Goal: Information Seeking & Learning: Understand process/instructions

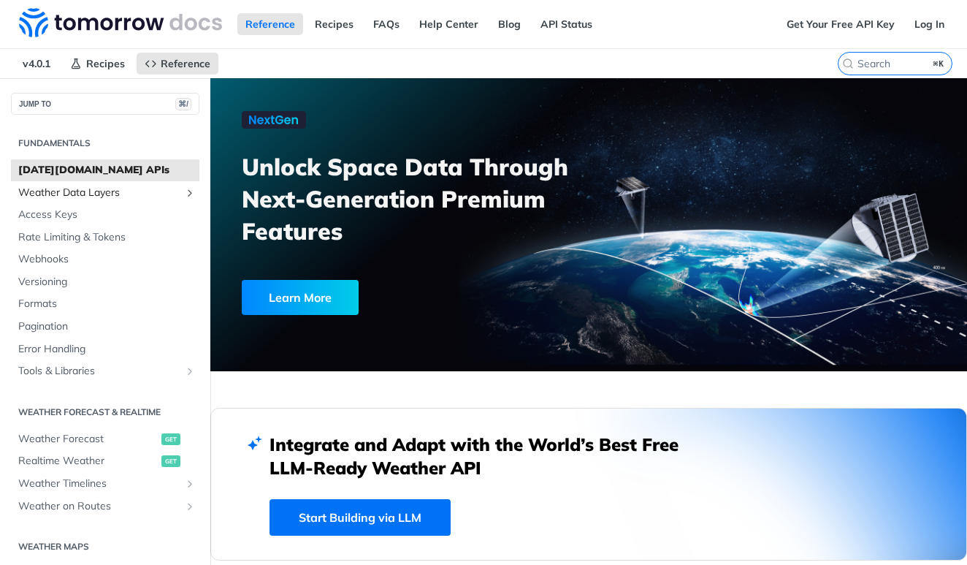
click at [70, 194] on span "Weather Data Layers" at bounding box center [99, 193] width 162 height 15
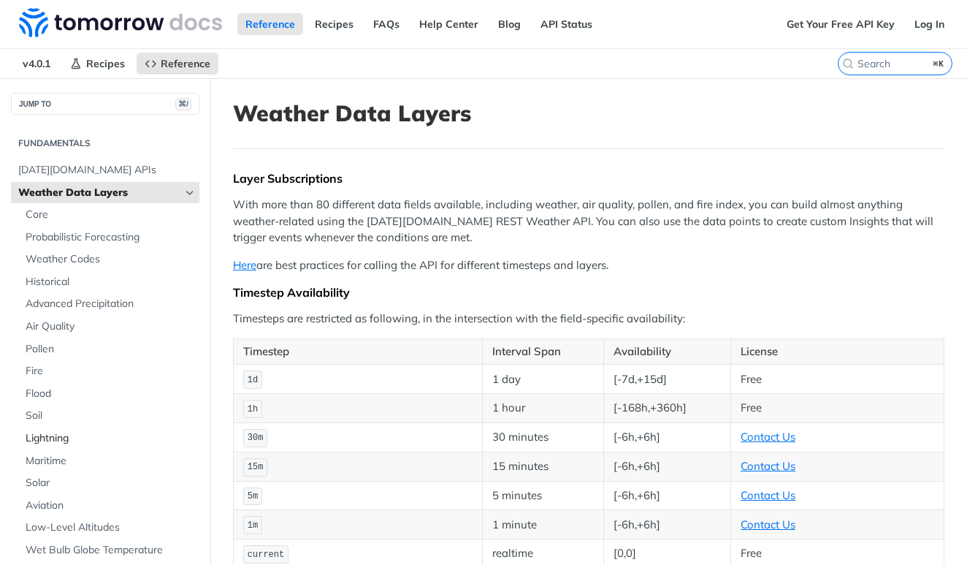
click at [38, 438] on span "Lightning" at bounding box center [111, 438] width 170 height 15
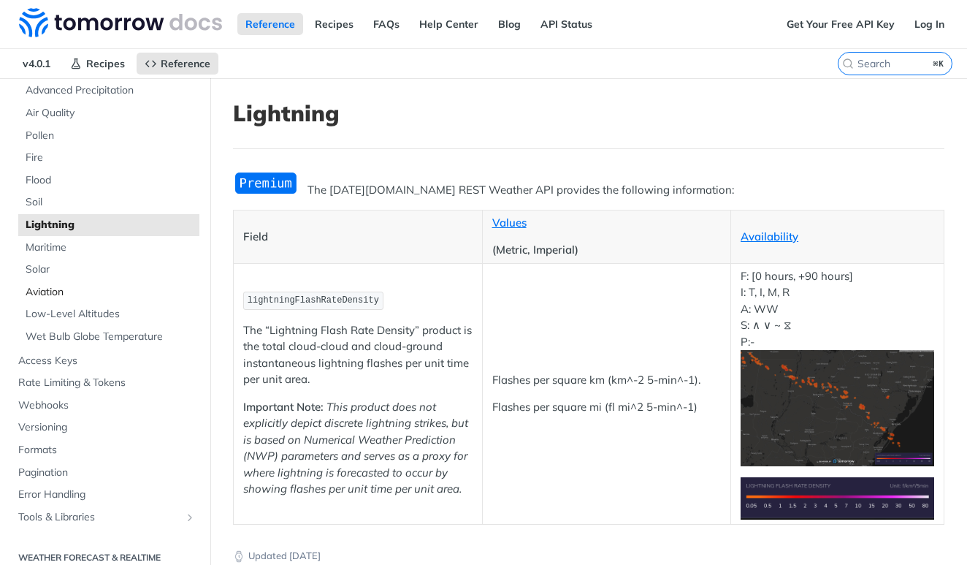
scroll to position [214, 0]
click at [42, 397] on span "Webhooks" at bounding box center [106, 404] width 177 height 15
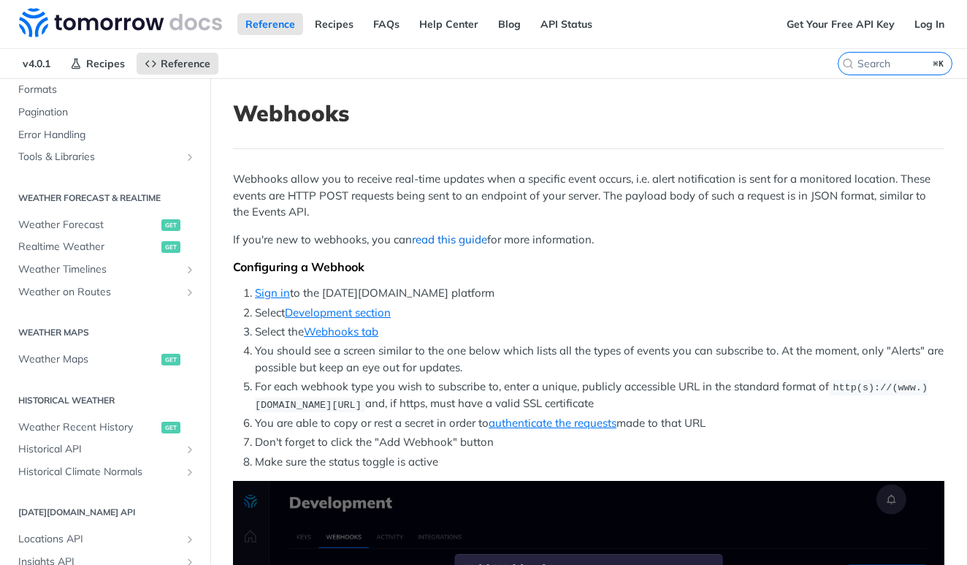
click at [433, 239] on link "read this guide" at bounding box center [449, 239] width 75 height 14
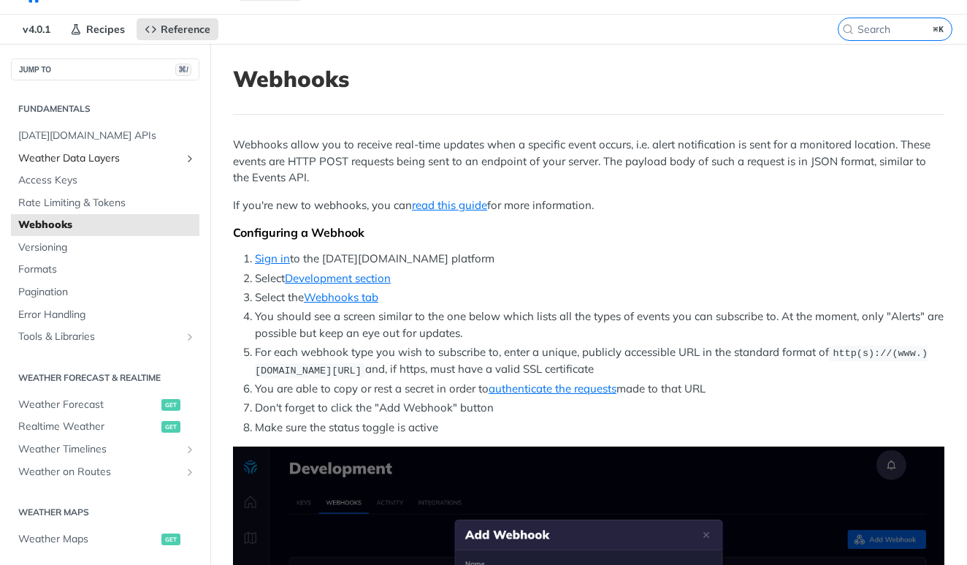
click at [88, 156] on span "Weather Data Layers" at bounding box center [99, 158] width 162 height 15
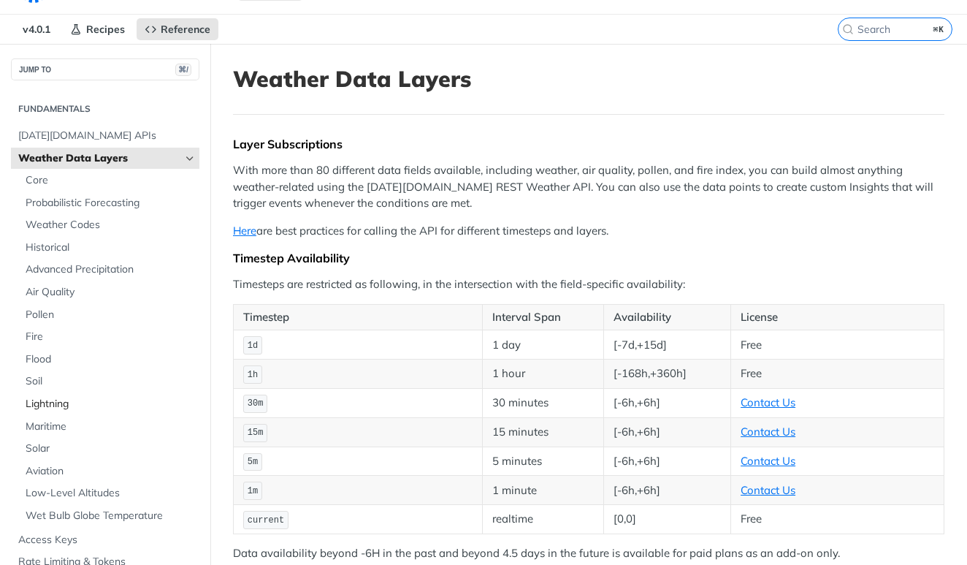
click at [45, 403] on span "Lightning" at bounding box center [111, 404] width 170 height 15
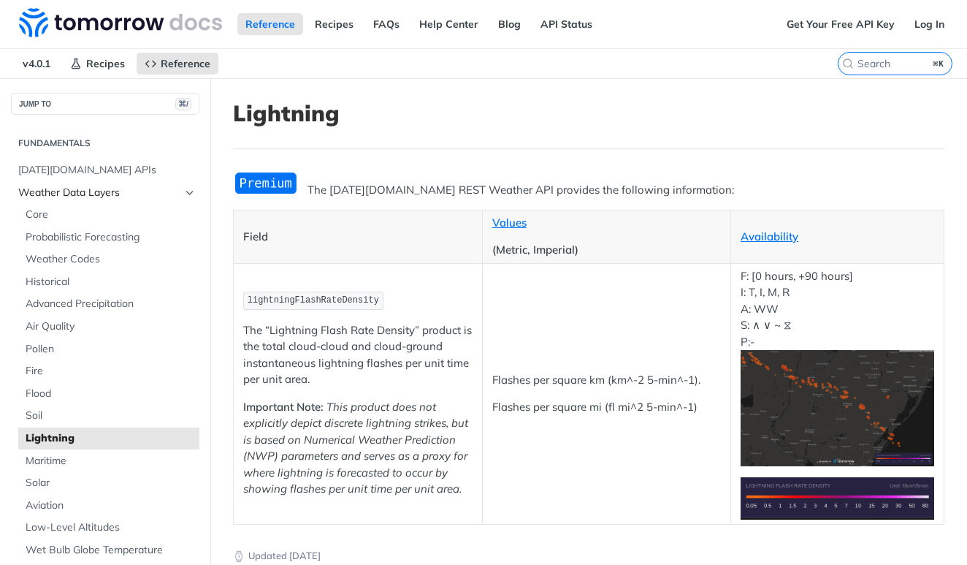
click at [95, 196] on span "Weather Data Layers" at bounding box center [99, 193] width 162 height 15
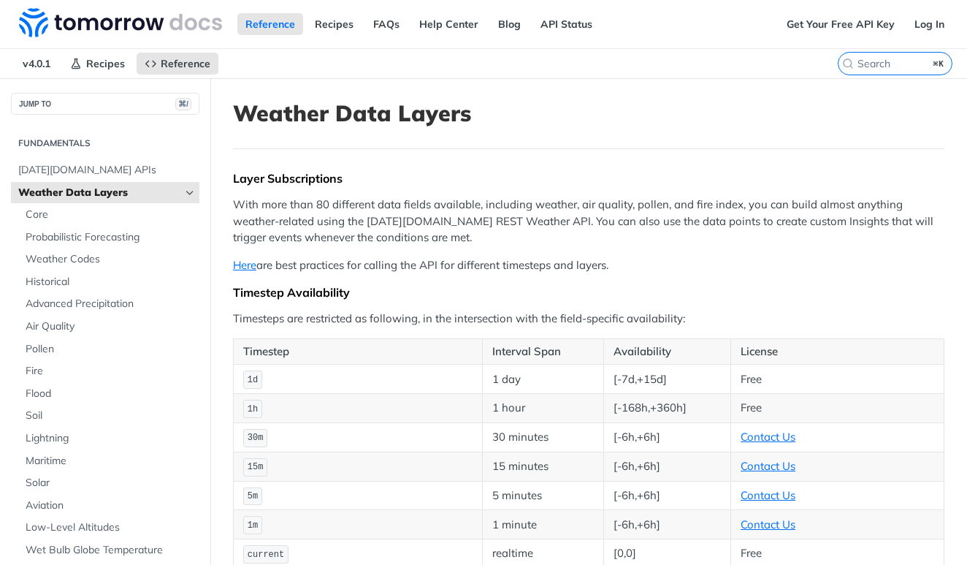
click at [190, 190] on icon "Hide subpages for Weather Data Layers" at bounding box center [190, 193] width 12 height 12
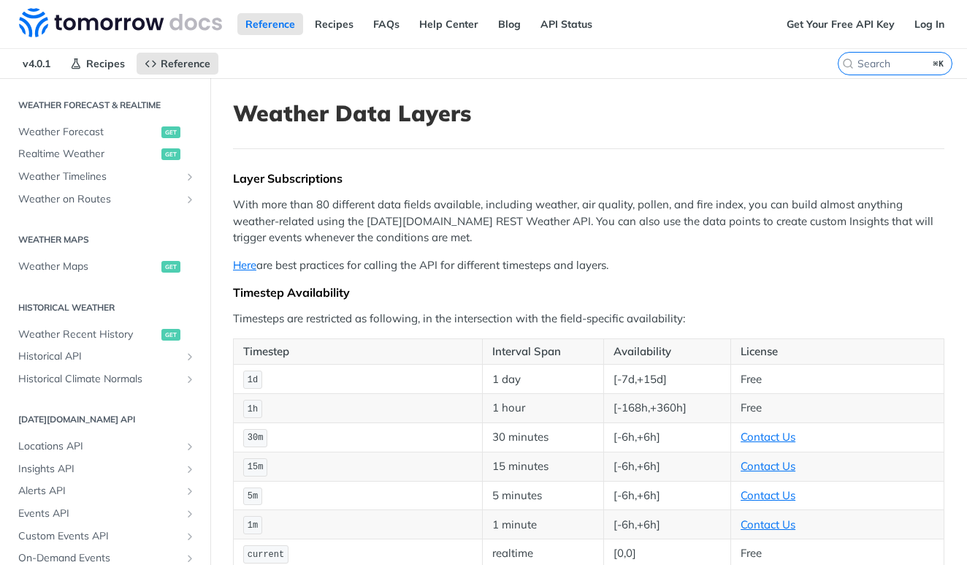
scroll to position [330, 0]
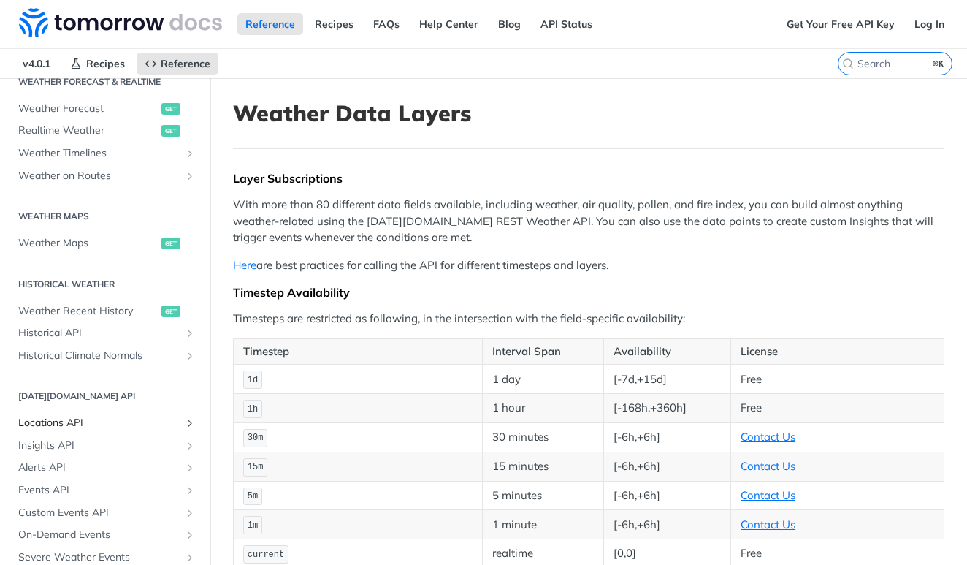
click at [58, 418] on span "Locations API" at bounding box center [99, 423] width 162 height 15
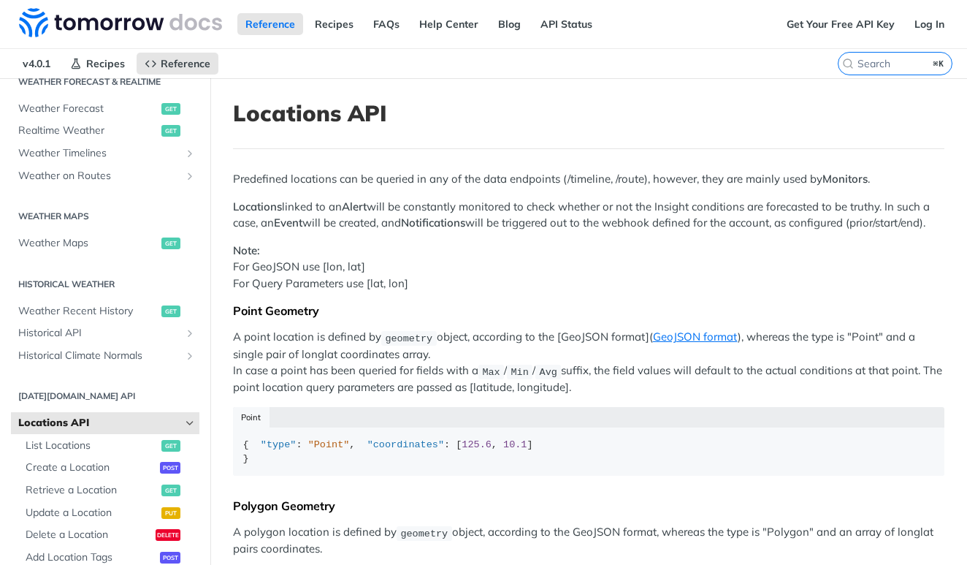
click at [58, 416] on span "Locations API" at bounding box center [99, 423] width 162 height 15
click at [186, 417] on icon "Hide subpages for Locations API" at bounding box center [190, 423] width 12 height 12
click at [58, 460] on span "Alerts API" at bounding box center [99, 467] width 162 height 15
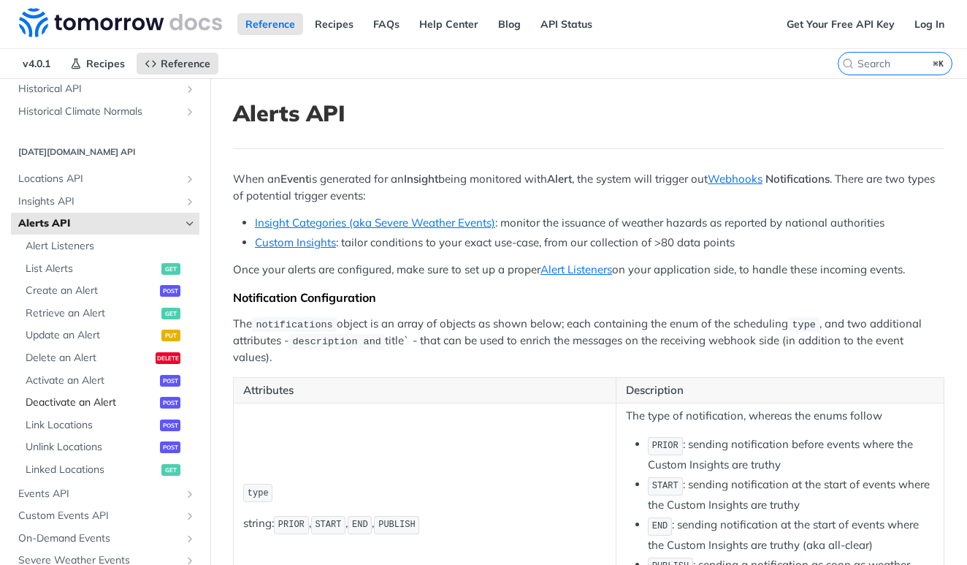
scroll to position [577, 0]
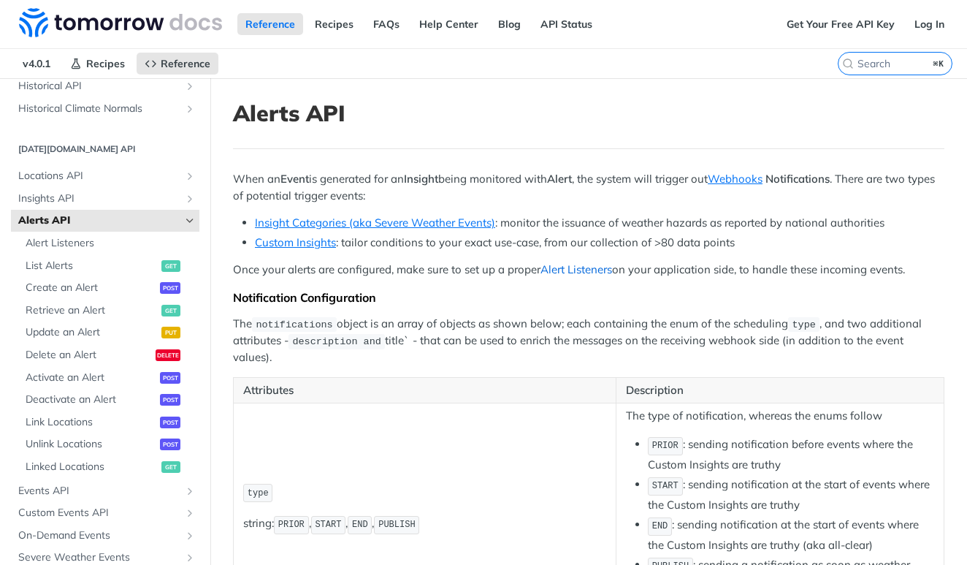
click at [584, 268] on link "Alert Listeners" at bounding box center [576, 269] width 72 height 14
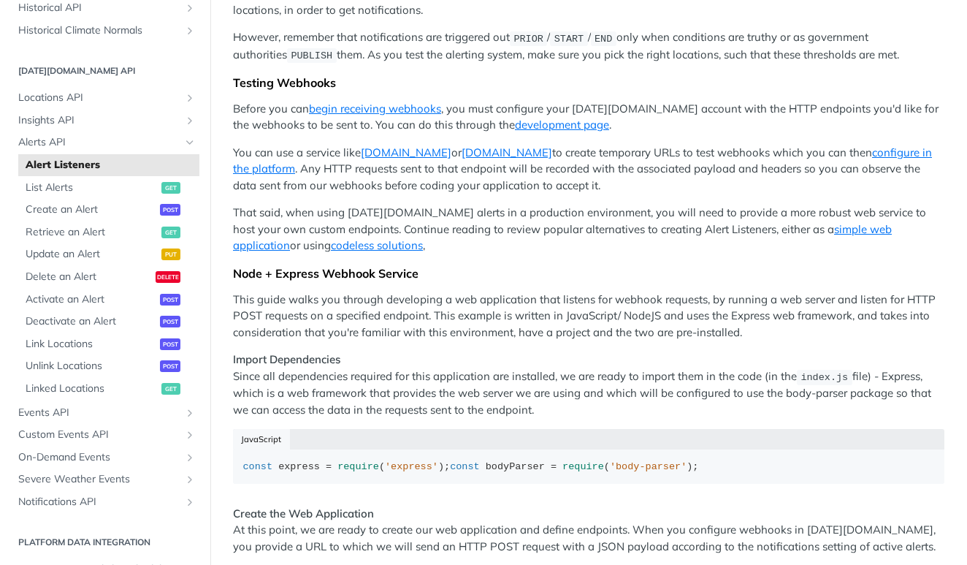
scroll to position [158, 0]
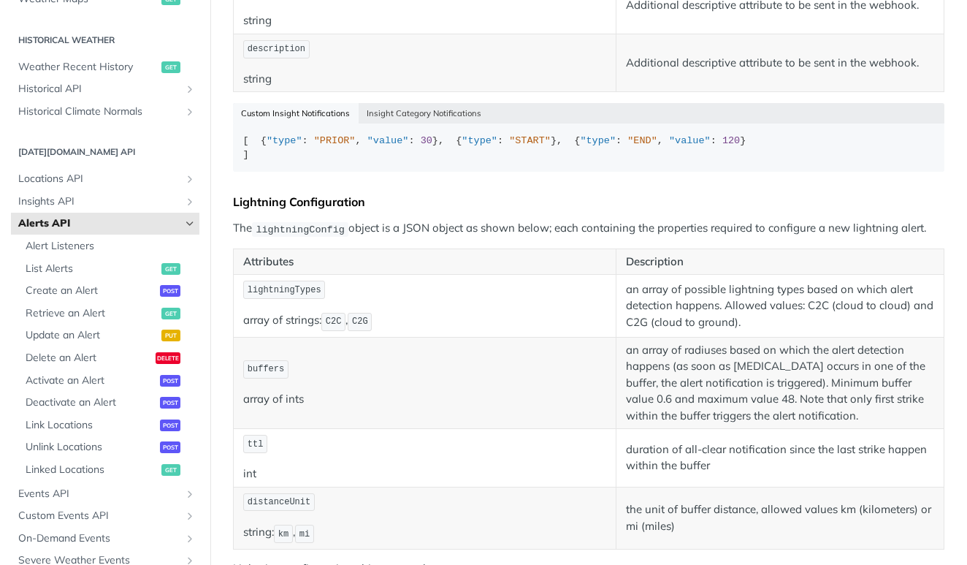
scroll to position [781, 0]
click at [226, 217] on link "Skip link to Lightning Configuration" at bounding box center [223, 203] width 12 height 28
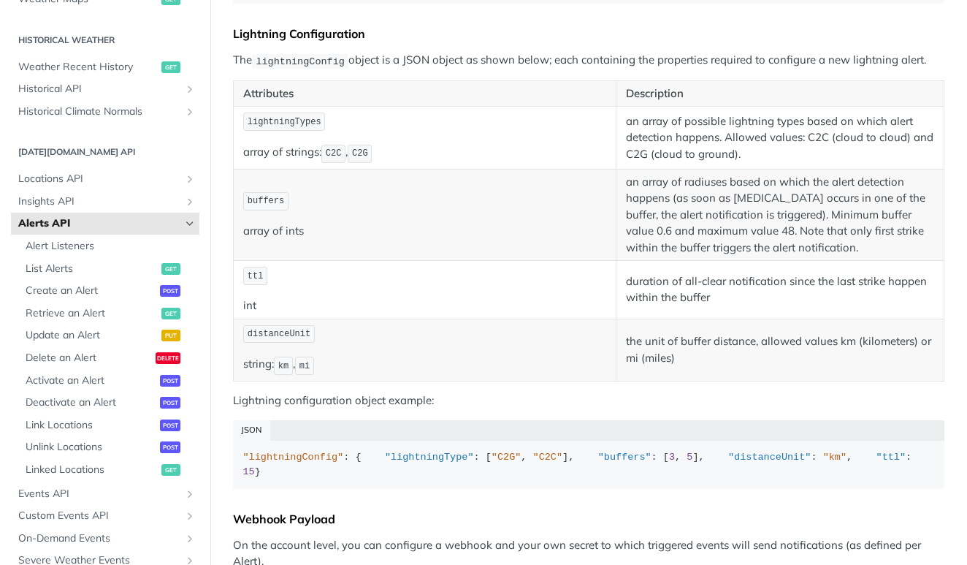
scroll to position [959, 0]
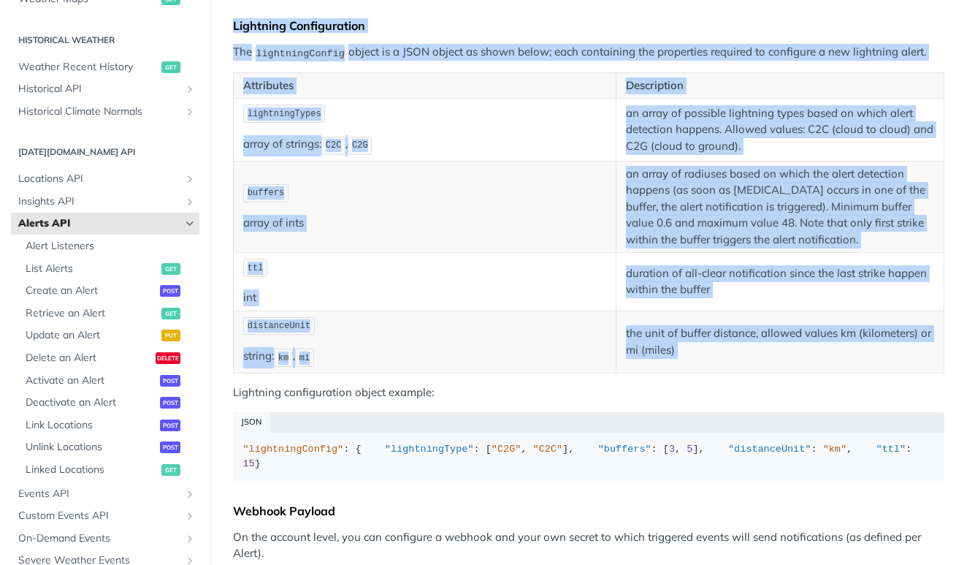
drag, startPoint x: 235, startPoint y: 55, endPoint x: 757, endPoint y: 402, distance: 626.3
click at [757, 402] on div "When an Event is generated for an Insight being monitored with Alert , the syst…" at bounding box center [588, 499] width 711 height 2574
copy div "Lightning Configuration The lightningConfig object is a JSON object as shown be…"
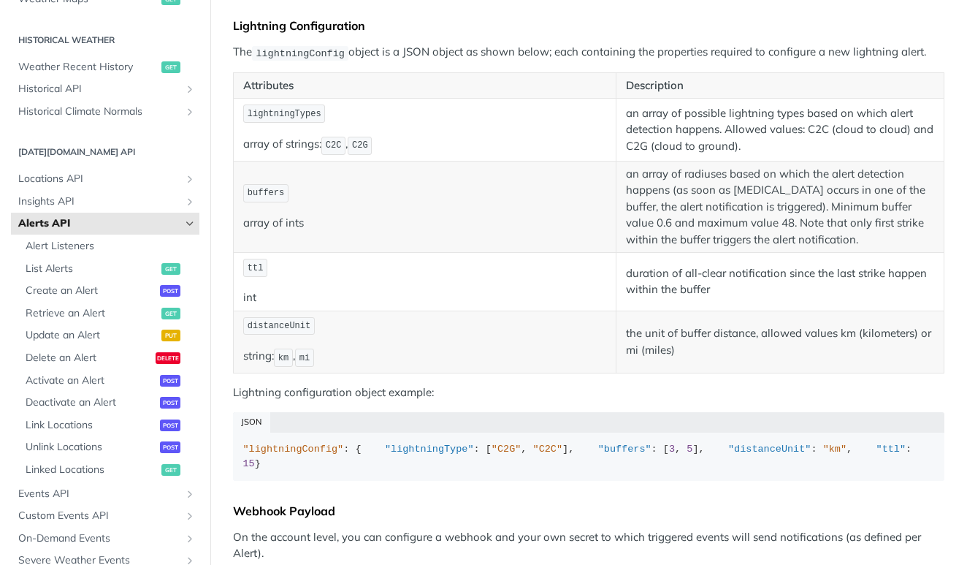
click at [705, 401] on p "Lightning configuration object example:" at bounding box center [588, 392] width 711 height 17
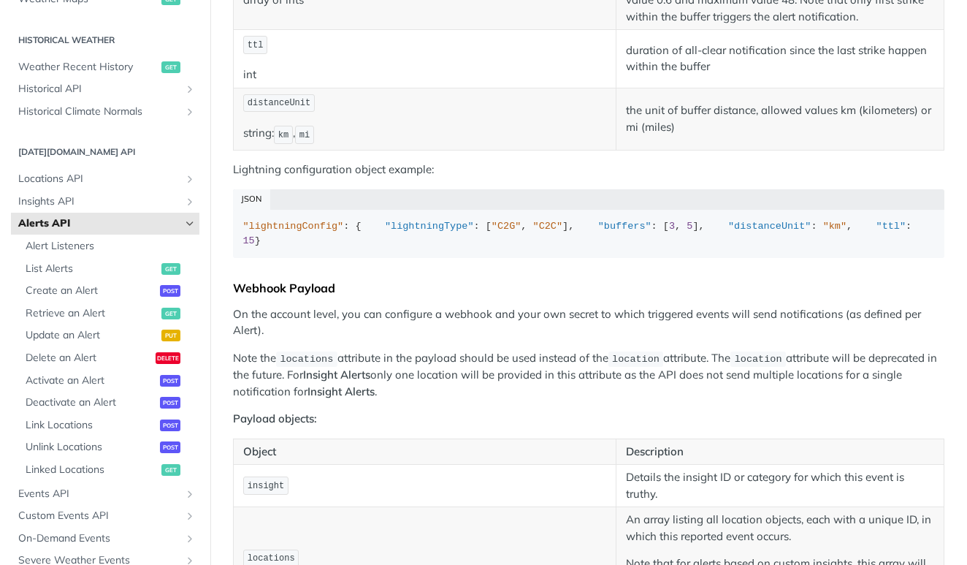
scroll to position [1209, 0]
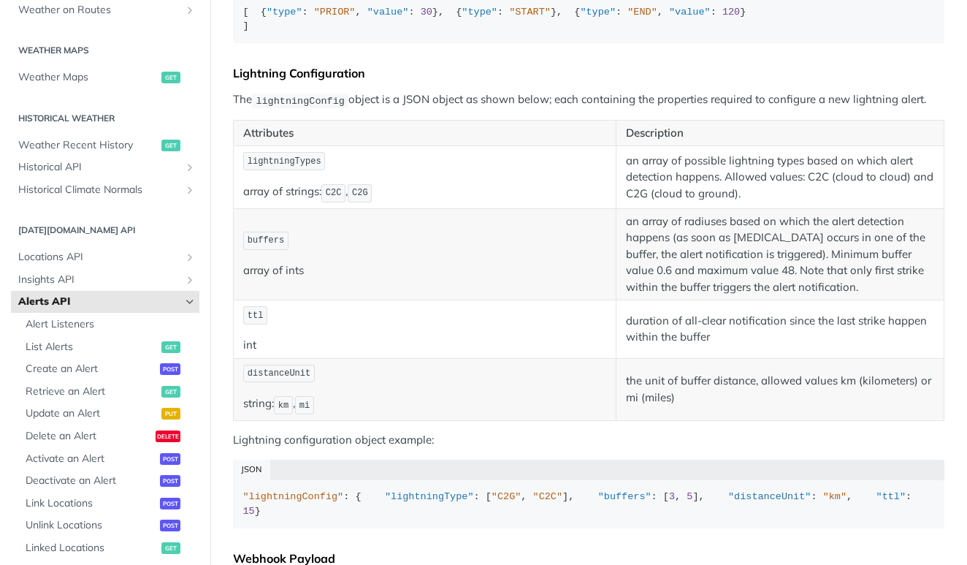
scroll to position [912, 0]
